Goal: Check status: Check status

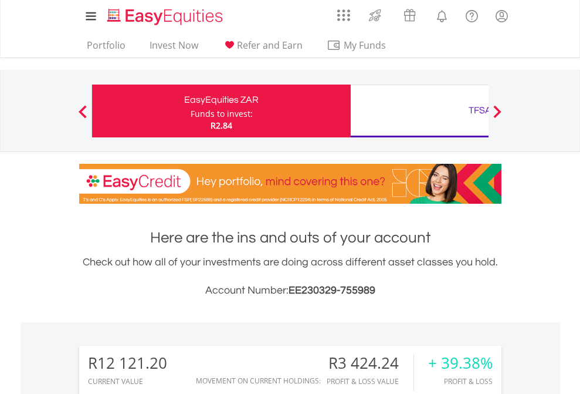
scroll to position [113, 184]
click at [191, 111] on div "Funds to invest:" at bounding box center [222, 114] width 62 height 12
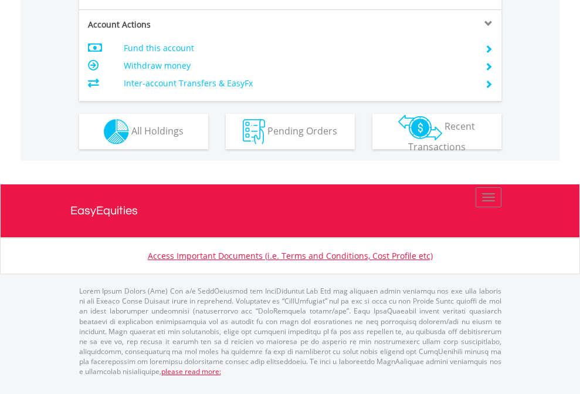
scroll to position [1125, 0]
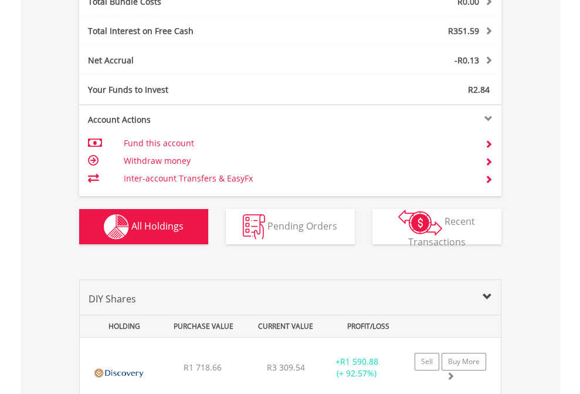
scroll to position [1375, 0]
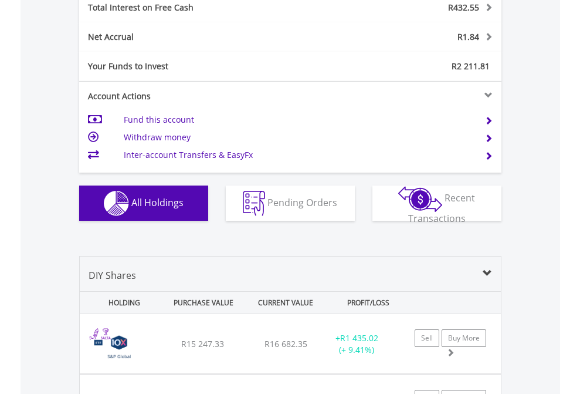
scroll to position [1352, 0]
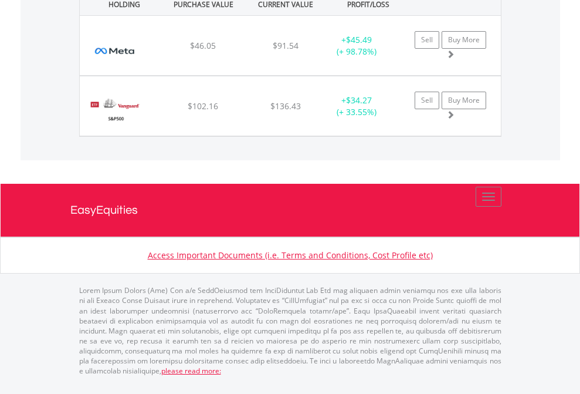
scroll to position [113, 184]
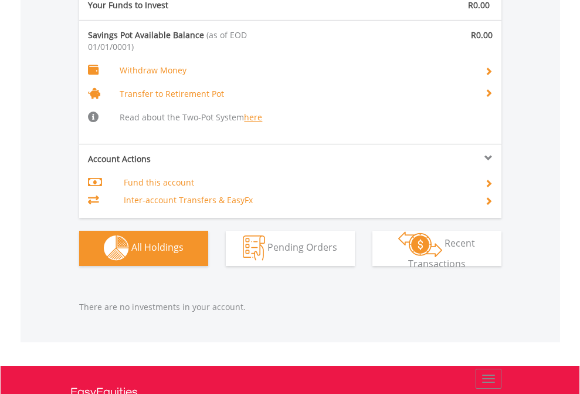
scroll to position [1230, 0]
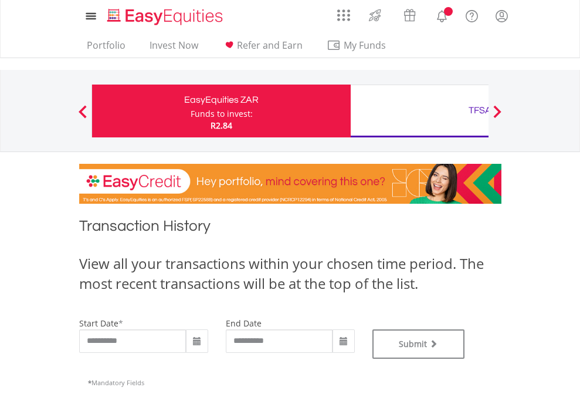
type input "**********"
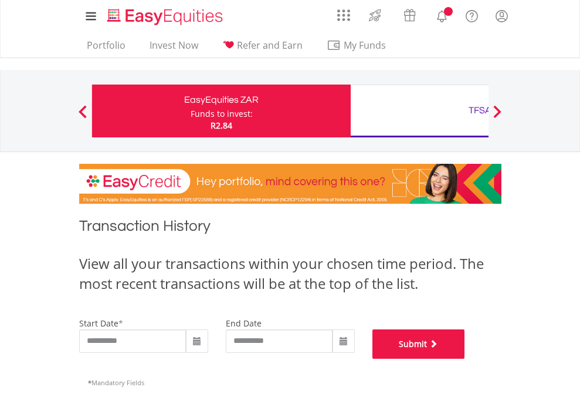
click at [465, 359] on button "Submit" at bounding box center [419, 343] width 93 height 29
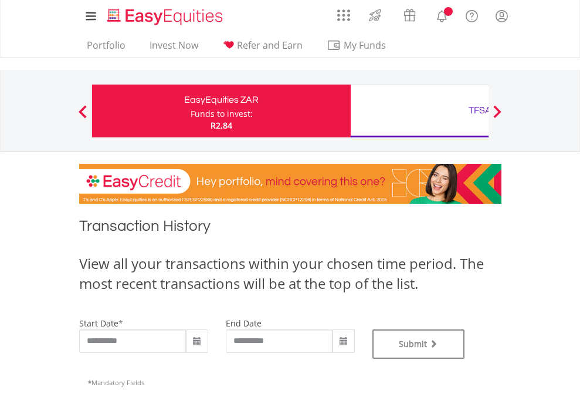
click at [420, 111] on div "TFSA" at bounding box center [480, 110] width 245 height 16
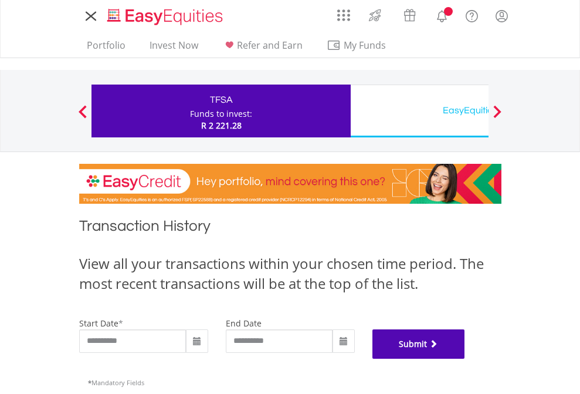
click at [465, 359] on button "Submit" at bounding box center [419, 343] width 93 height 29
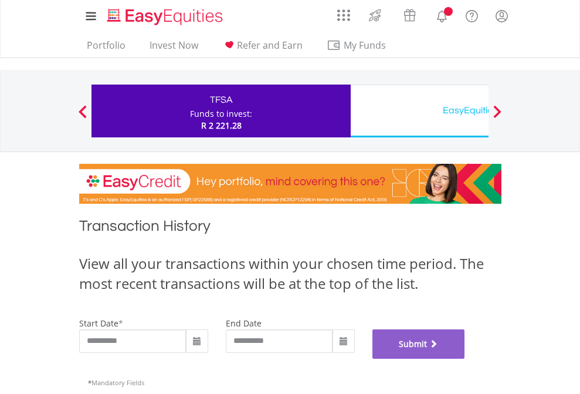
scroll to position [476, 0]
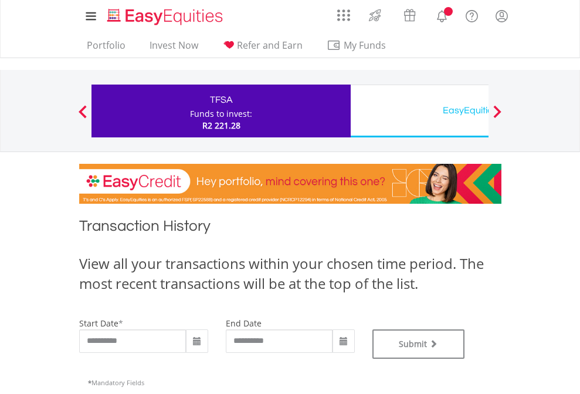
click at [420, 111] on div "EasyEquities USD" at bounding box center [480, 110] width 245 height 16
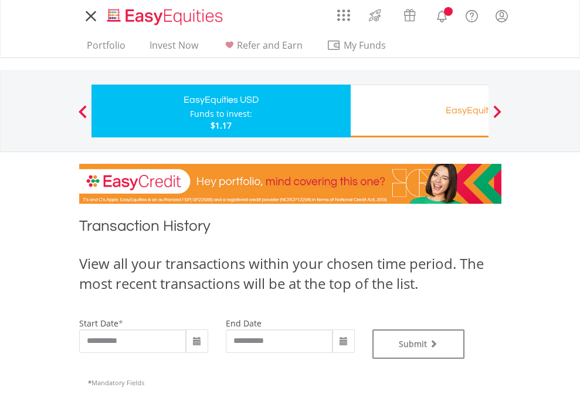
type input "**********"
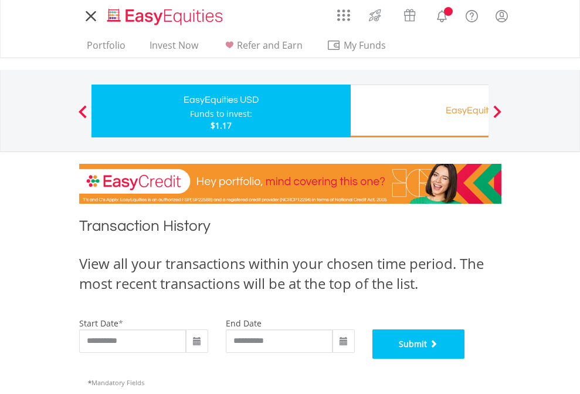
click at [465, 359] on button "Submit" at bounding box center [419, 343] width 93 height 29
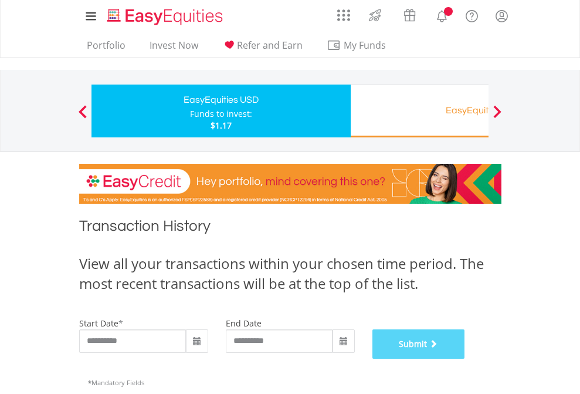
scroll to position [476, 0]
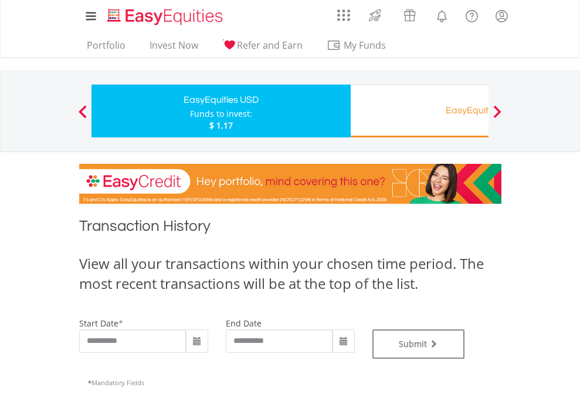
click at [420, 111] on div "EasyEquities RA" at bounding box center [480, 110] width 245 height 16
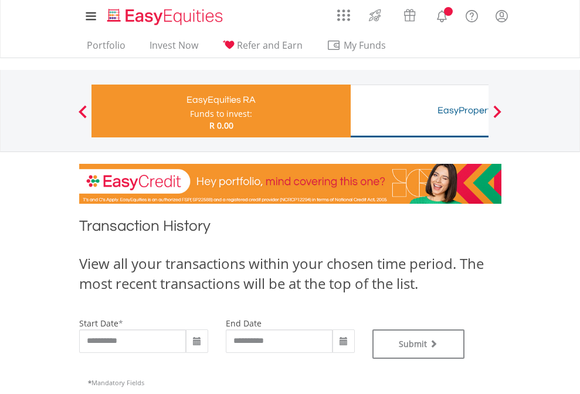
type input "**********"
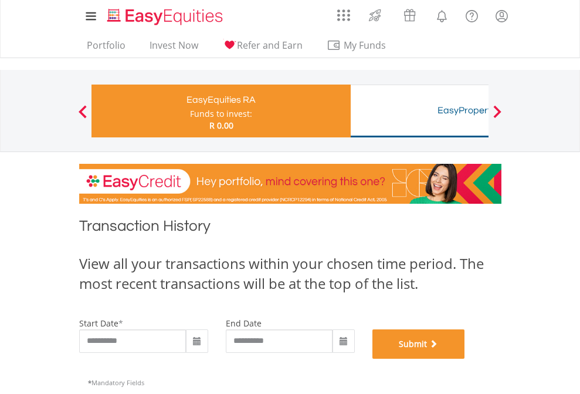
click at [465, 359] on button "Submit" at bounding box center [419, 343] width 93 height 29
